Goal: Information Seeking & Learning: Check status

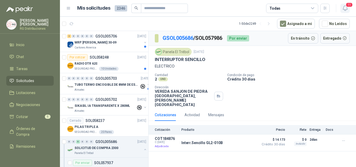
click at [347, 8] on icon "button" at bounding box center [345, 8] width 7 height 7
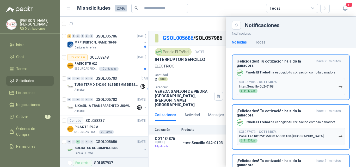
click at [285, 65] on h3 "¡Felicidades! Tu cotización ha sido la ganadora" at bounding box center [276, 63] width 78 height 8
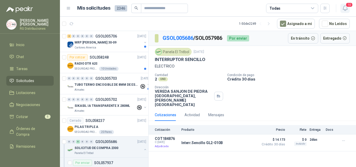
click at [345, 12] on button "10" at bounding box center [344, 8] width 9 height 9
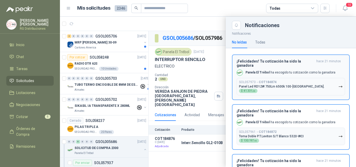
click at [283, 87] on p "Panel Led RD12W 750Lm 6500k 100-[GEOGRAPHIC_DATA]." at bounding box center [281, 87] width 85 height 4
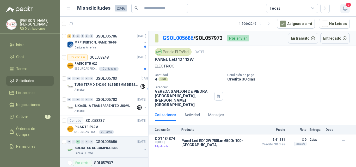
click at [345, 11] on icon "button" at bounding box center [345, 8] width 7 height 7
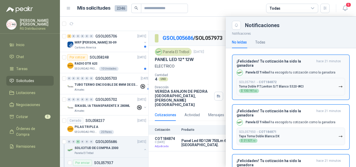
click at [292, 82] on div "SOL057961 → COT184872 Toma Doble P.T.Leviton S/T Blanco 5320-WCI $ 130.197 ,90" at bounding box center [271, 86] width 65 height 13
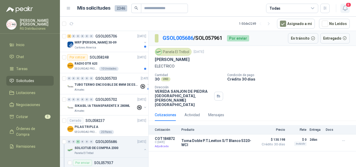
click at [345, 8] on icon "button" at bounding box center [345, 8] width 7 height 7
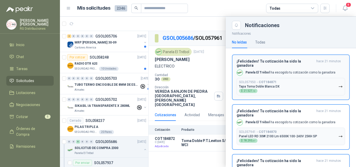
click at [298, 85] on button "SOL057950 → COT184871 Tapa Toma Doble Blanca DX $ 21.527 ,10" at bounding box center [291, 86] width 108 height 17
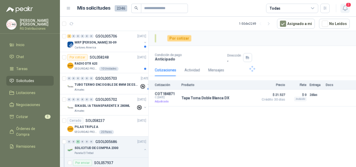
click at [345, 10] on icon "button" at bounding box center [345, 8] width 7 height 7
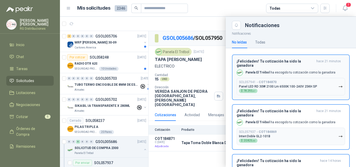
click at [307, 87] on p "Panel LED RD 30W 2100 Lm 6500K 100-240V 25KH SP" at bounding box center [278, 87] width 78 height 4
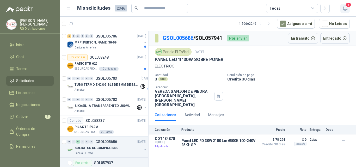
click at [345, 9] on icon "button" at bounding box center [345, 8] width 7 height 7
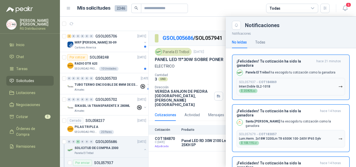
click at [306, 90] on button "SOL057937 → COT184869 Interr.Doble GL2-101B $ 20.825 ,00" at bounding box center [291, 86] width 108 height 17
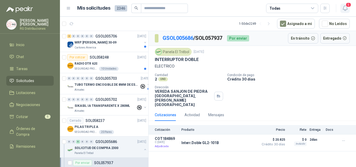
click at [346, 8] on icon "button" at bounding box center [345, 8] width 7 height 7
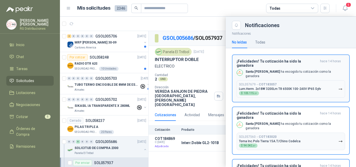
click at [291, 87] on p "Lum.Herm. 2x18W 3200Lm T8 6500K 100-240V IP65 Sylv" at bounding box center [280, 89] width 82 height 4
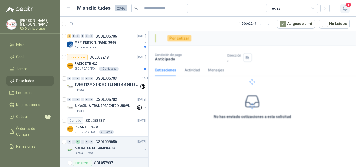
click at [346, 7] on span "4" at bounding box center [348, 4] width 6 height 5
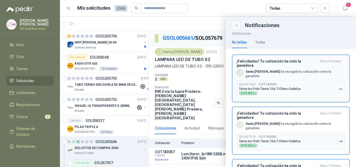
click at [291, 83] on div "SOL057560 → COT183020 Toma Inc.Polo Tierra 15A.T/Chino Codelca $ 94.042 ,37" at bounding box center [269, 89] width 61 height 13
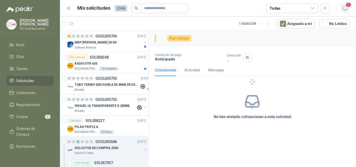
click at [344, 9] on icon "button" at bounding box center [345, 8] width 7 height 7
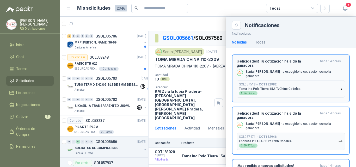
click at [286, 87] on p "Toma Inc.Polo Tierra 15A.T/Chino Codelca" at bounding box center [269, 89] width 61 height 4
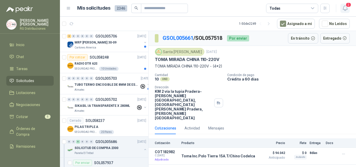
click at [346, 8] on icon "button" at bounding box center [345, 8] width 7 height 7
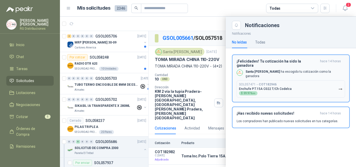
click at [296, 80] on button "SOL057471 → COT182946 Enchufe P.T.15A C022 T/Ch Codelca $ 59.976 ,00" at bounding box center [291, 88] width 108 height 17
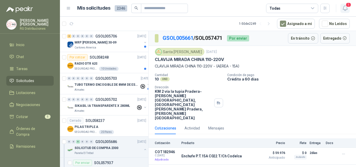
click at [347, 10] on icon "button" at bounding box center [345, 8] width 7 height 7
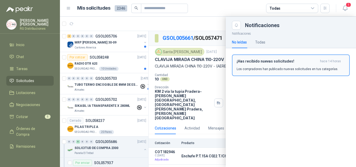
click at [295, 72] on button "¡Has recibido nuevas solicitudes! hace 14 horas Los compradores han publicado n…" at bounding box center [291, 65] width 118 height 22
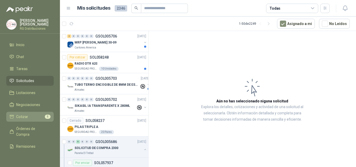
click at [25, 116] on span "Cotizar" at bounding box center [22, 117] width 12 height 6
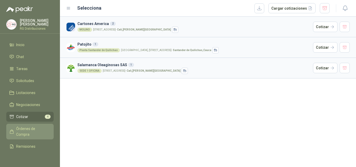
click at [25, 126] on span "Órdenes de Compra" at bounding box center [32, 131] width 33 height 11
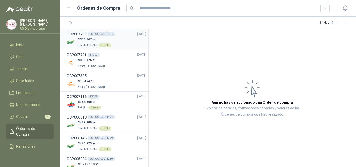
click at [123, 48] on li "OCP007733 001-OC -00015156 [DATE] $ 306.347 ,65 Panela El Trébol Directo" at bounding box center [104, 39] width 88 height 21
click at [117, 41] on div "$ 306.347 ,65 Panela El Trébol Directo" at bounding box center [106, 42] width 79 height 11
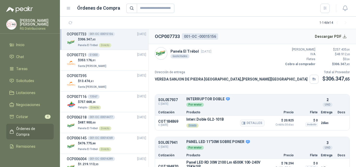
drag, startPoint x: 202, startPoint y: 123, endPoint x: 228, endPoint y: 117, distance: 26.6
click at [226, 119] on div "Interr.Doble GL2-101B Directo Detalles" at bounding box center [225, 122] width 78 height 11
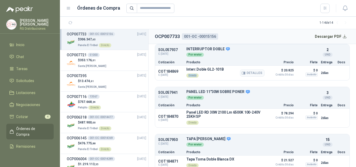
scroll to position [52, 0]
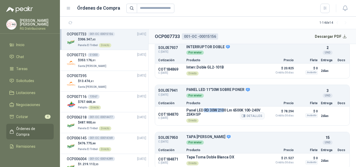
drag, startPoint x: 203, startPoint y: 110, endPoint x: 236, endPoint y: 108, distance: 33.6
click at [236, 109] on p "Panel LED RD 30W 2100 Lm 6500K 100-240V 25KH SP" at bounding box center [225, 112] width 78 height 8
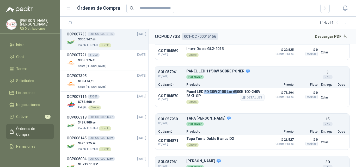
scroll to position [78, 0]
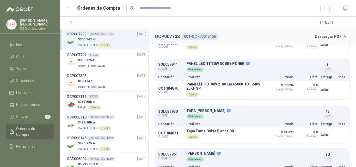
click at [217, 105] on ul "SOL057937 C: [DATE] INTERRUPTOR DOBLE Detalles Por enviar 2 UND  Cotización Pr…" at bounding box center [252, 145] width 195 height 259
drag, startPoint x: 196, startPoint y: 83, endPoint x: 222, endPoint y: 82, distance: 26.8
click at [222, 82] on p "Panel LED RD 30W 2100 Lm 6500K 100-240V 25KH SP" at bounding box center [225, 86] width 78 height 8
click at [216, 110] on p "TAPA [PERSON_NAME]" at bounding box center [251, 111] width 131 height 5
drag, startPoint x: 194, startPoint y: 83, endPoint x: 207, endPoint y: 84, distance: 12.8
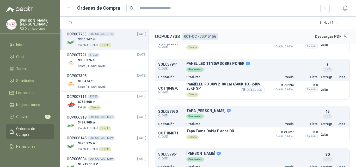
click at [201, 83] on p "Panel LED RD 30W 2100 Lm 6500K 100-240V 25KH SP" at bounding box center [225, 86] width 78 height 8
drag, startPoint x: 187, startPoint y: 110, endPoint x: 226, endPoint y: 109, distance: 38.8
click at [226, 109] on p "TAPA [PERSON_NAME]" at bounding box center [251, 111] width 131 height 5
click at [231, 127] on div "Cotización Producto Precio Flete Entrega Docs" at bounding box center [252, 123] width 194 height 7
drag, startPoint x: 213, startPoint y: 113, endPoint x: 236, endPoint y: 114, distance: 23.7
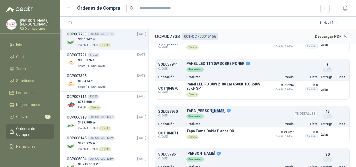
click at [235, 113] on p "TAPA [PERSON_NAME]" at bounding box center [251, 111] width 131 height 5
drag, startPoint x: 219, startPoint y: 131, endPoint x: 242, endPoint y: 130, distance: 23.5
click at [235, 131] on div "Tapa Toma Doble Blanca DX Directo Detalles" at bounding box center [225, 134] width 78 height 11
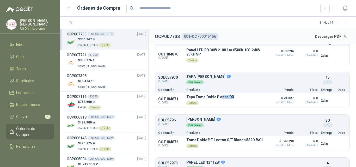
scroll to position [104, 0]
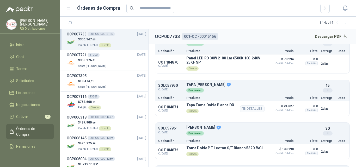
click at [213, 105] on p "Tapa Toma Doble Blanca DX" at bounding box center [210, 105] width 48 height 4
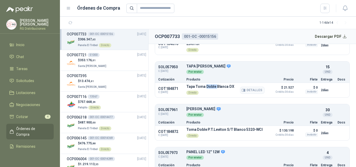
scroll to position [130, 0]
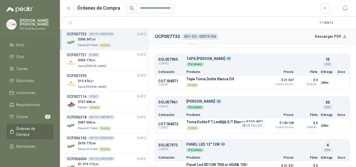
drag, startPoint x: 219, startPoint y: 122, endPoint x: 225, endPoint y: 122, distance: 6.0
click at [224, 122] on p "Toma Doble P.T.Leviton S/T Blanco 5320-WCI" at bounding box center [224, 122] width 76 height 4
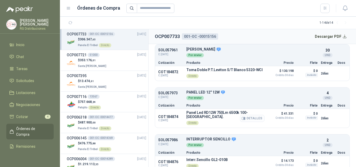
drag, startPoint x: 221, startPoint y: 119, endPoint x: 237, endPoint y: 117, distance: 16.0
click at [236, 117] on p "Panel Led RD12W 750Lm 6500k 100-[GEOGRAPHIC_DATA]." at bounding box center [225, 114] width 78 height 8
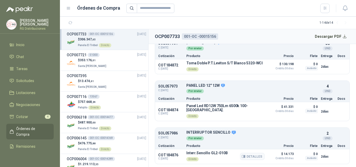
drag, startPoint x: 210, startPoint y: 155, endPoint x: 216, endPoint y: 153, distance: 5.9
click at [216, 154] on div "Interr.Sencillo GL2-010B Directo Detalles" at bounding box center [206, 156] width 41 height 11
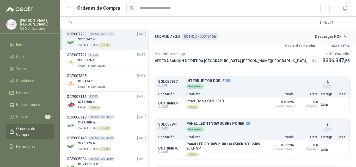
scroll to position [0, 0]
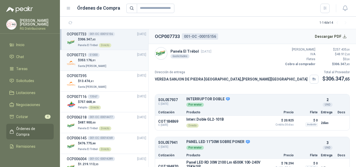
click at [121, 61] on div "$ 353.176 ,01 Santa [PERSON_NAME]" at bounding box center [106, 63] width 79 height 11
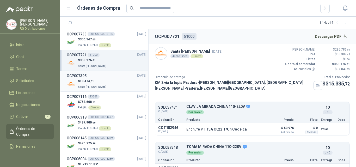
click at [119, 80] on div "$ 13.474 ,61 Santa [PERSON_NAME]" at bounding box center [106, 84] width 79 height 11
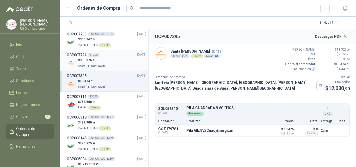
click at [117, 62] on div "$ 353.176 ,01 Santa [PERSON_NAME]" at bounding box center [106, 63] width 79 height 11
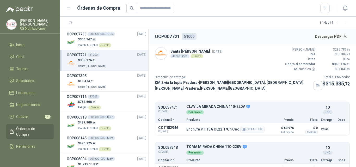
scroll to position [26, 0]
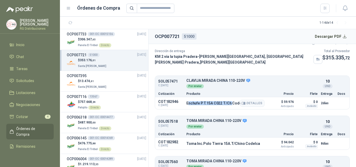
drag, startPoint x: 189, startPoint y: 102, endPoint x: 231, endPoint y: 96, distance: 42.6
click at [231, 97] on div "COT182946 C: [DATE] Enchufe P.T.15A C022 T/Ch Codelca Detalles $ 59.976 Anticip…" at bounding box center [252, 103] width 194 height 12
click at [221, 107] on ul "SOL057471 C: [DATE] CLAVIJA MIRADA [GEOGRAPHIC_DATA] 110-220V Detalles Por envi…" at bounding box center [252, 153] width 195 height 155
drag, startPoint x: 201, startPoint y: 99, endPoint x: 219, endPoint y: 104, distance: 18.6
click at [217, 101] on p "Enchufe P.T.15A C022 T/Ch Codelca" at bounding box center [216, 103] width 60 height 4
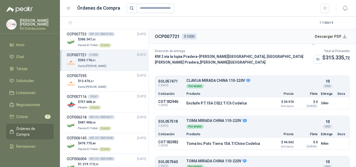
click at [219, 110] on ul "SOL057471 C: [DATE] CLAVIJA MIRADA [GEOGRAPHIC_DATA] 110-220V Detalles Por envi…" at bounding box center [252, 153] width 195 height 155
drag, startPoint x: 216, startPoint y: 99, endPoint x: 219, endPoint y: 99, distance: 2.9
click at [219, 101] on p "Enchufe P.T.15A C022 T/Ch Codelca" at bounding box center [216, 103] width 60 height 4
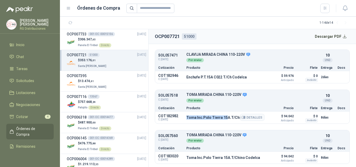
drag, startPoint x: 186, startPoint y: 113, endPoint x: 224, endPoint y: 114, distance: 38.0
click at [224, 113] on div "COT182982 C: [DATE] Toma Inc.Polo Tierra 15A.T/Chino Codelca Detalles $ 94.042 …" at bounding box center [252, 117] width 194 height 12
click at [216, 125] on ul "SOL057471 C: [DATE] CLAVIJA MIRADA [GEOGRAPHIC_DATA] 110-220V Detalles Por envi…" at bounding box center [252, 126] width 195 height 155
drag, startPoint x: 191, startPoint y: 116, endPoint x: 229, endPoint y: 115, distance: 38.6
click at [229, 115] on div "Toma Inc.Polo Tierra 15A.T/Chino Codelca Detalles" at bounding box center [225, 117] width 78 height 9
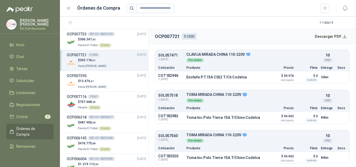
click at [222, 131] on div "SOL057560 C: [DATE] TOMA MIRADA [GEOGRAPHIC_DATA] 110-220V Detalles Por enviar …" at bounding box center [252, 138] width 194 height 14
drag, startPoint x: 187, startPoint y: 75, endPoint x: 233, endPoint y: 73, distance: 46.4
click at [233, 75] on p "Enchufe P.T.15A C022 T/Ch Codelca" at bounding box center [216, 77] width 60 height 4
click at [215, 83] on ul "SOL057471 C: [DATE] CLAVIJA MIRADA [GEOGRAPHIC_DATA] 110-220V Detalles Por envi…" at bounding box center [252, 126] width 195 height 155
drag, startPoint x: 186, startPoint y: 74, endPoint x: 231, endPoint y: 76, distance: 44.9
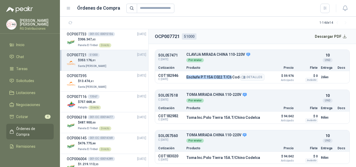
click at [231, 76] on div "COT182946 C: [DATE] Enchufe P.T.15A C022 T/Ch Codelca Detalles $ 59.976 Anticip…" at bounding box center [252, 77] width 194 height 12
click at [212, 83] on ul "SOL057471 C: [DATE] CLAVIJA MIRADA [GEOGRAPHIC_DATA] 110-220V Detalles Por envi…" at bounding box center [252, 126] width 195 height 155
drag, startPoint x: 186, startPoint y: 76, endPoint x: 228, endPoint y: 75, distance: 42.0
click at [228, 75] on div "COT182946 C: [DATE] Enchufe P.T.15A C022 T/Ch Codelca Detalles $ 59.976 Anticip…" at bounding box center [252, 77] width 194 height 12
click at [221, 82] on ul "SOL057471 C: [DATE] CLAVIJA MIRADA [GEOGRAPHIC_DATA] 110-220V Detalles Por envi…" at bounding box center [252, 126] width 195 height 155
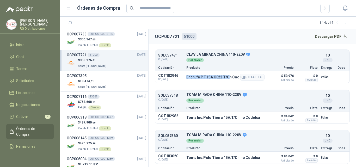
click at [192, 75] on p "Enchufe P.T.15A C022 T/Ch Codelca" at bounding box center [216, 77] width 60 height 4
drag, startPoint x: 185, startPoint y: 74, endPoint x: 233, endPoint y: 76, distance: 48.2
click at [233, 76] on div "COT182946 C: [DATE] Enchufe P.T.15A C022 T/Ch Codelca Detalles $ 59.976 Anticip…" at bounding box center [252, 77] width 194 height 12
click at [225, 80] on div "COT182946 C: [DATE] Enchufe P.T.15A C022 T/Ch Codelca Detalles $ 59.976 Anticip…" at bounding box center [252, 77] width 194 height 12
drag, startPoint x: 191, startPoint y: 73, endPoint x: 212, endPoint y: 72, distance: 20.9
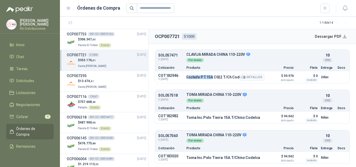
click at [212, 73] on div "Enchufe P.T.15A C022 T/Ch Codelca Detalles" at bounding box center [225, 77] width 78 height 9
click at [211, 75] on p "Enchufe P.T.15A C022 T/Ch Codelca" at bounding box center [216, 77] width 60 height 4
drag, startPoint x: 186, startPoint y: 74, endPoint x: 224, endPoint y: 73, distance: 37.3
click at [224, 75] on p "Enchufe P.T.15A C022 T/Ch Codelca" at bounding box center [216, 77] width 60 height 4
click at [221, 79] on div "Enchufe P.T.15A C022 T/Ch Codelca Detalles" at bounding box center [225, 77] width 78 height 9
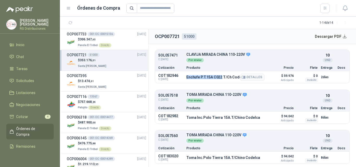
drag, startPoint x: 185, startPoint y: 74, endPoint x: 223, endPoint y: 77, distance: 37.9
click at [222, 75] on div "COT182946 C: [DATE] Enchufe P.T.15A C022 T/Ch Codelca Detalles $ 59.976 Anticip…" at bounding box center [252, 77] width 194 height 12
click at [222, 80] on div "COT182946 C: [DATE] Enchufe P.T.15A C022 T/Ch Codelca Detalles $ 59.976 Anticip…" at bounding box center [252, 77] width 194 height 12
drag, startPoint x: 188, startPoint y: 76, endPoint x: 213, endPoint y: 74, distance: 24.5
click at [213, 75] on p "Enchufe P.T.15A C022 T/Ch Codelca" at bounding box center [216, 77] width 60 height 4
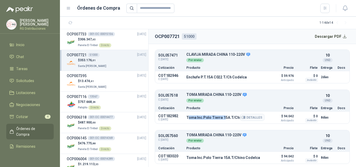
drag, startPoint x: 189, startPoint y: 115, endPoint x: 223, endPoint y: 114, distance: 33.9
click at [223, 115] on p "Toma Inc.Polo Tierra 15A.T/Chino Codelca" at bounding box center [222, 117] width 73 height 4
click at [223, 122] on ul "SOL057471 C: [DATE] CLAVIJA MIRADA [GEOGRAPHIC_DATA] 110-220V Detalles Por envi…" at bounding box center [252, 126] width 195 height 155
click at [219, 115] on p "Toma Inc.Polo Tierra 15A.T/Chino Codelca" at bounding box center [222, 117] width 73 height 4
drag, startPoint x: 189, startPoint y: 72, endPoint x: 221, endPoint y: 70, distance: 32.7
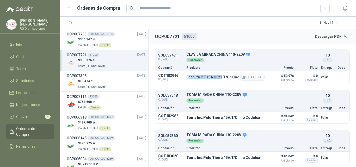
click at [221, 71] on div "COT182946 C: [DATE] Enchufe P.T.15A C022 T/Ch Codelca Detalles $ 59.976 Anticip…" at bounding box center [252, 77] width 194 height 12
drag, startPoint x: 196, startPoint y: 116, endPoint x: 220, endPoint y: 114, distance: 23.5
click at [220, 115] on p "Toma Inc.Polo Tierra 15A.T/Chino Codelca" at bounding box center [222, 117] width 73 height 4
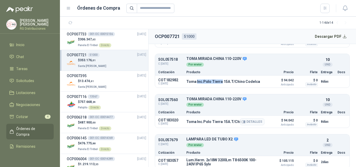
scroll to position [90, 0]
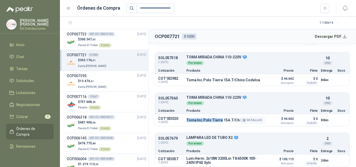
drag, startPoint x: 186, startPoint y: 115, endPoint x: 220, endPoint y: 113, distance: 33.7
click at [220, 114] on div "COT183020 C: [DATE] Toma Inc.Polo Tierra 15A.T/Chino Codelca Detalles $ 94.042 …" at bounding box center [252, 120] width 194 height 12
click at [217, 123] on div "COT183020 C: [DATE] Toma Inc.Polo Tierra 15A.T/Chino Codelca Detalles $ 94.042 …" at bounding box center [252, 120] width 194 height 12
drag, startPoint x: 195, startPoint y: 117, endPoint x: 221, endPoint y: 117, distance: 26.3
click at [221, 118] on p "Toma Inc.Polo Tierra 15A.T/Chino Codelca" at bounding box center [222, 120] width 73 height 4
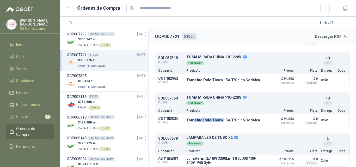
click at [220, 125] on ul "SOL057471 C: [DATE] CLAVIJA MIRADA [GEOGRAPHIC_DATA] 110-220V Detalles Por envi…" at bounding box center [252, 89] width 195 height 155
drag, startPoint x: 191, startPoint y: 117, endPoint x: 222, endPoint y: 116, distance: 31.0
click at [222, 118] on p "Toma Inc.Polo Tierra 15A.T/Chino Codelca" at bounding box center [222, 120] width 73 height 4
click at [206, 118] on p "Toma Inc.Polo Tierra 15A.T/Chino Codelca" at bounding box center [222, 120] width 73 height 4
drag, startPoint x: 188, startPoint y: 119, endPoint x: 214, endPoint y: 116, distance: 26.4
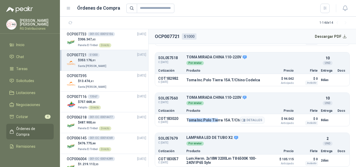
click at [214, 118] on p "Toma Inc.Polo Tierra 15A.T/Chino Codelca" at bounding box center [222, 120] width 73 height 4
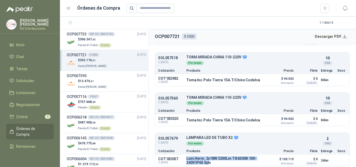
drag, startPoint x: 203, startPoint y: 157, endPoint x: 221, endPoint y: 164, distance: 19.2
click at [211, 163] on div "COT183057 C: [DATE] Lum.Herm. 2x18W 3200Lm T8 6500K 100-240V IP65 Sylv Detalles…" at bounding box center [252, 160] width 194 height 12
click at [222, 164] on article "Santa [PERSON_NAME] [DATE] 4 solicitudes Directo Valor Bruto $ 296.786 ,56 IVA …" at bounding box center [251, 105] width 207 height 123
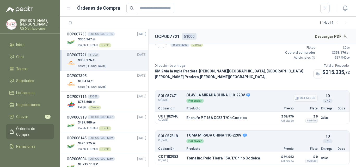
scroll to position [0, 0]
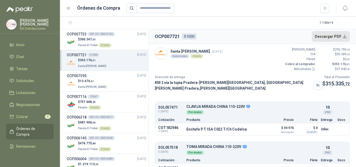
click at [337, 36] on button "Descargar PDF" at bounding box center [331, 36] width 38 height 10
click at [116, 82] on div "$ 13.474 ,61 Santa [PERSON_NAME]" at bounding box center [106, 84] width 79 height 11
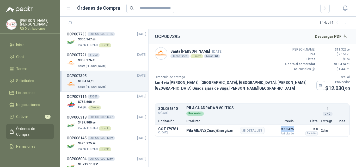
drag, startPoint x: 281, startPoint y: 136, endPoint x: 294, endPoint y: 135, distance: 13.1
click at [294, 135] on div "COT179781 C: [DATE] Pila Alk.9V.(Cuad)Energizer Detalles $ 13.475 Anticipado $ …" at bounding box center [252, 131] width 194 height 12
click at [268, 77] on p "Dirección de entrega" at bounding box center [240, 77] width 170 height 5
drag, startPoint x: 292, startPoint y: 138, endPoint x: 299, endPoint y: 136, distance: 6.6
click at [298, 136] on div "COT179781 C: [DATE] Pila Alk.9V.(Cuad)Energizer Detalles $ 13.475 Anticipado $ …" at bounding box center [252, 131] width 194 height 12
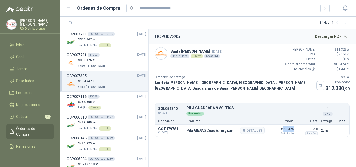
drag, startPoint x: 283, startPoint y: 137, endPoint x: 294, endPoint y: 136, distance: 11.2
click at [294, 136] on div "COT179781 C: [DATE] Pila Alk.9V.(Cuad)Energizer Detalles $ 13.475 Anticipado $ …" at bounding box center [252, 131] width 194 height 12
click at [270, 101] on article "Santa [PERSON_NAME] [DATE] 1 solicitudes Directo Notas Valor Bruto $ 11.323 ,20…" at bounding box center [251, 92] width 207 height 96
click at [244, 132] on icon "button" at bounding box center [243, 130] width 4 height 4
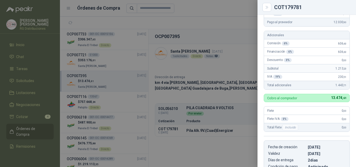
scroll to position [57, 0]
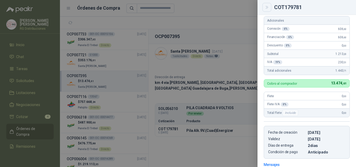
click at [268, 7] on icon "Close" at bounding box center [266, 7] width 2 height 3
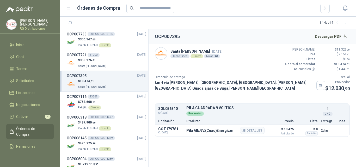
click at [201, 135] on div "Pila Alk.9V.(Cuad)Energizer Detalles" at bounding box center [225, 130] width 78 height 9
click at [201, 133] on p "Pila Alk.9V.(Cuad)Energizer" at bounding box center [209, 130] width 47 height 4
click at [244, 158] on section "OCP007395 Descargar PDF Santa [PERSON_NAME] [DATE] 1 solicitudes Directo Notas …" at bounding box center [251, 98] width 207 height 138
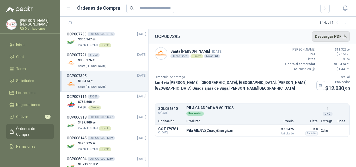
click at [343, 38] on button "Descargar PDF" at bounding box center [331, 36] width 38 height 10
click at [114, 108] on div "$ 757.668 ,24 Patojito Directo" at bounding box center [106, 104] width 79 height 11
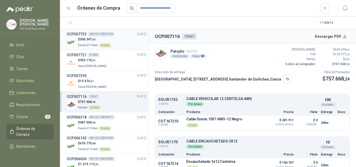
click at [127, 38] on div "$ 306.347 ,65 Panela El Trébol Directo" at bounding box center [106, 42] width 79 height 11
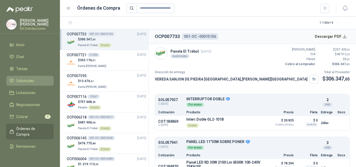
click at [22, 81] on span "Solicitudes" at bounding box center [25, 81] width 18 height 6
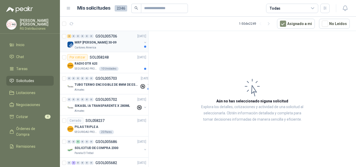
click at [127, 44] on div "MRP [PERSON_NAME] 30-09" at bounding box center [107, 42] width 67 height 6
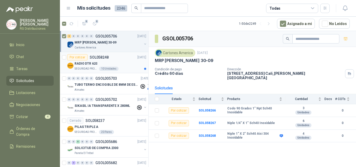
click at [112, 58] on div "Por cotizar SOL058248 [DATE]" at bounding box center [106, 57] width 79 height 6
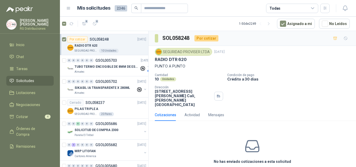
scroll to position [26, 0]
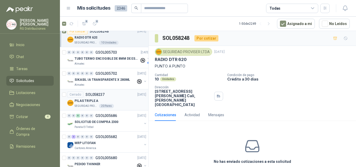
click at [109, 98] on div "PILAS TRIPLE A" at bounding box center [110, 101] width 72 height 6
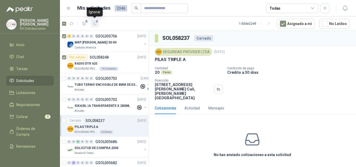
click at [96, 23] on div "4" at bounding box center [94, 24] width 4 height 4
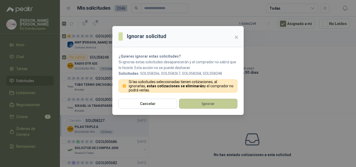
click at [194, 102] on button "Ignorar" at bounding box center [208, 104] width 58 height 10
